Goal: Task Accomplishment & Management: Manage account settings

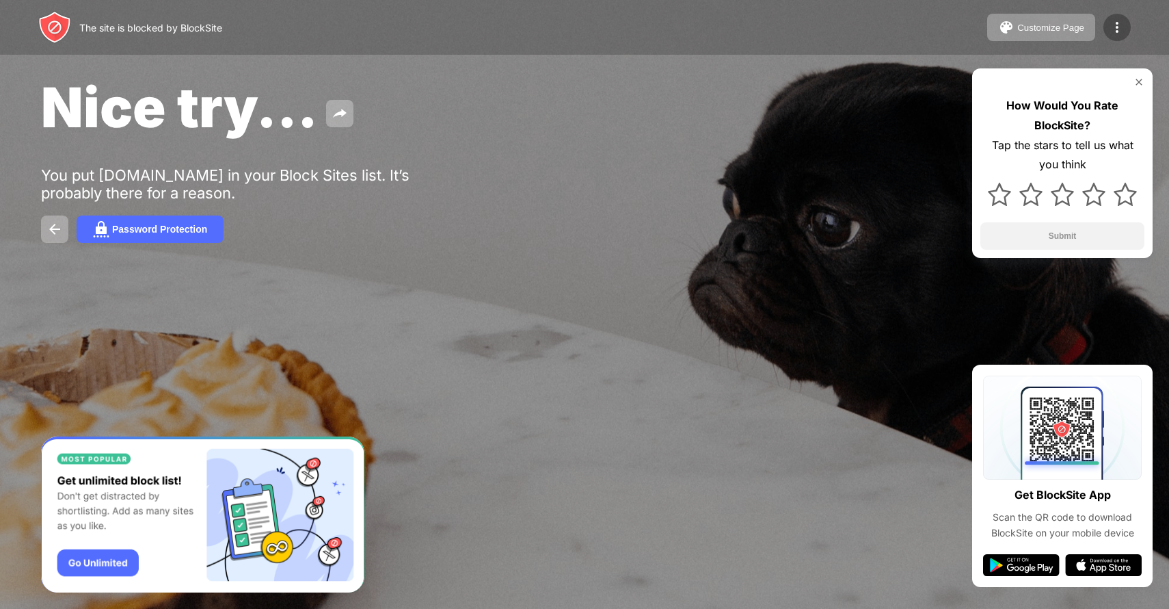
click at [1125, 29] on img at bounding box center [1117, 27] width 16 height 16
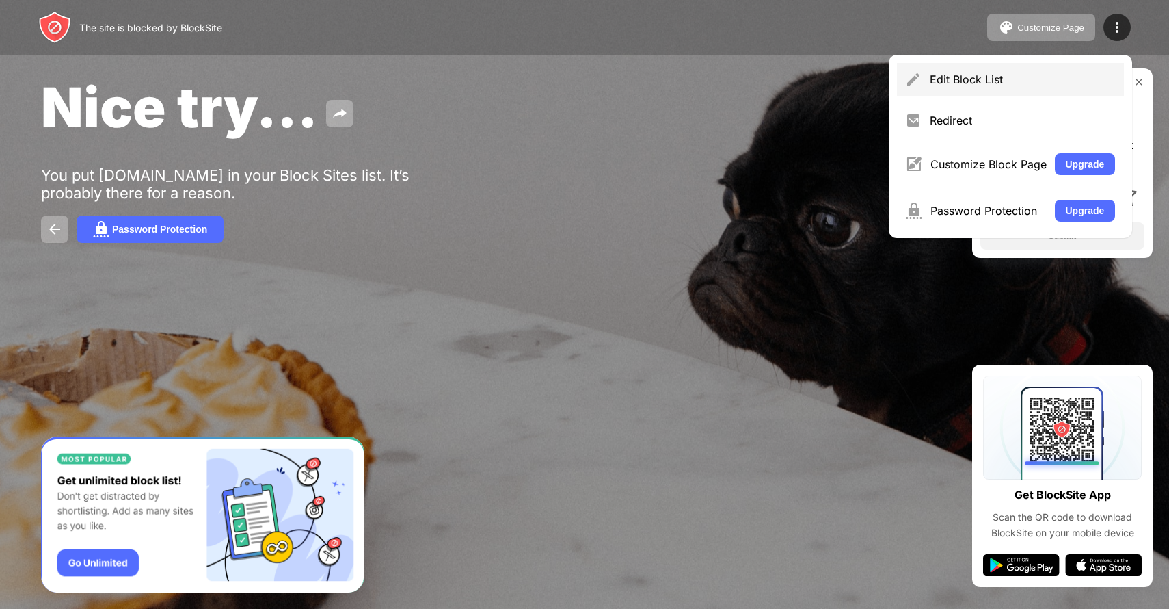
click at [928, 85] on div "Edit Block List" at bounding box center [1010, 79] width 227 height 33
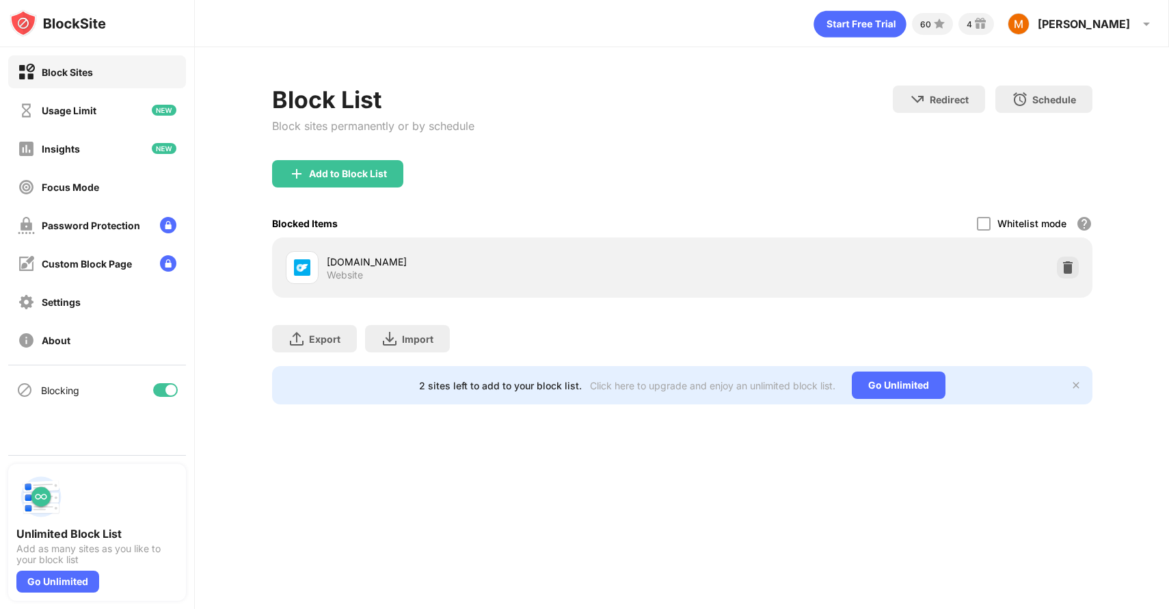
click at [162, 395] on div at bounding box center [165, 390] width 25 height 14
